Goal: Information Seeking & Learning: Check status

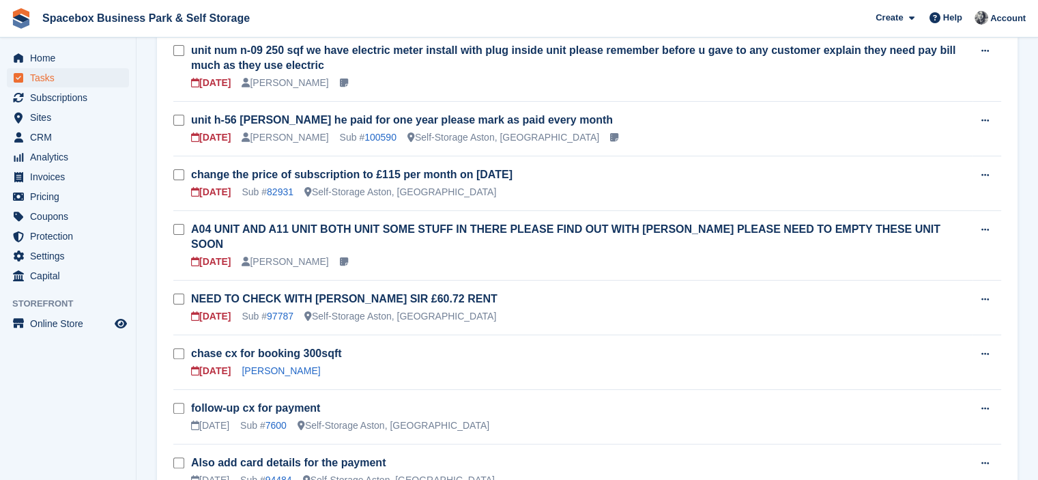
scroll to position [387, 0]
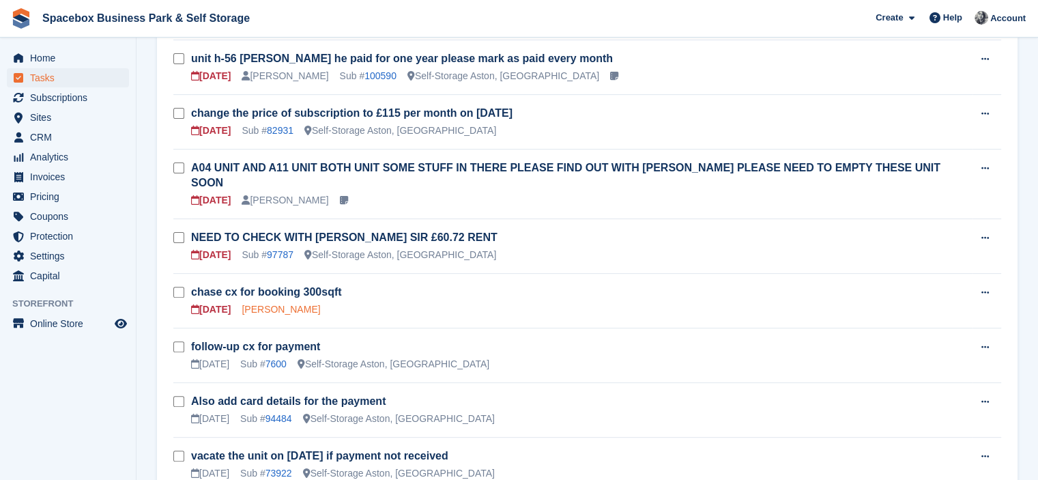
click at [280, 304] on link "[PERSON_NAME]" at bounding box center [281, 309] width 78 height 11
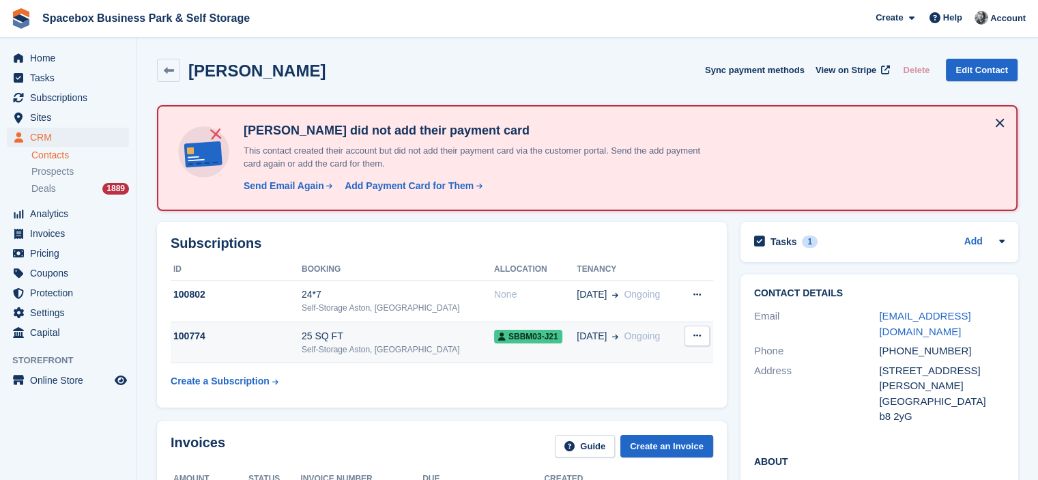
click at [302, 332] on div "100774" at bounding box center [236, 336] width 131 height 14
